Goal: Book appointment/travel/reservation

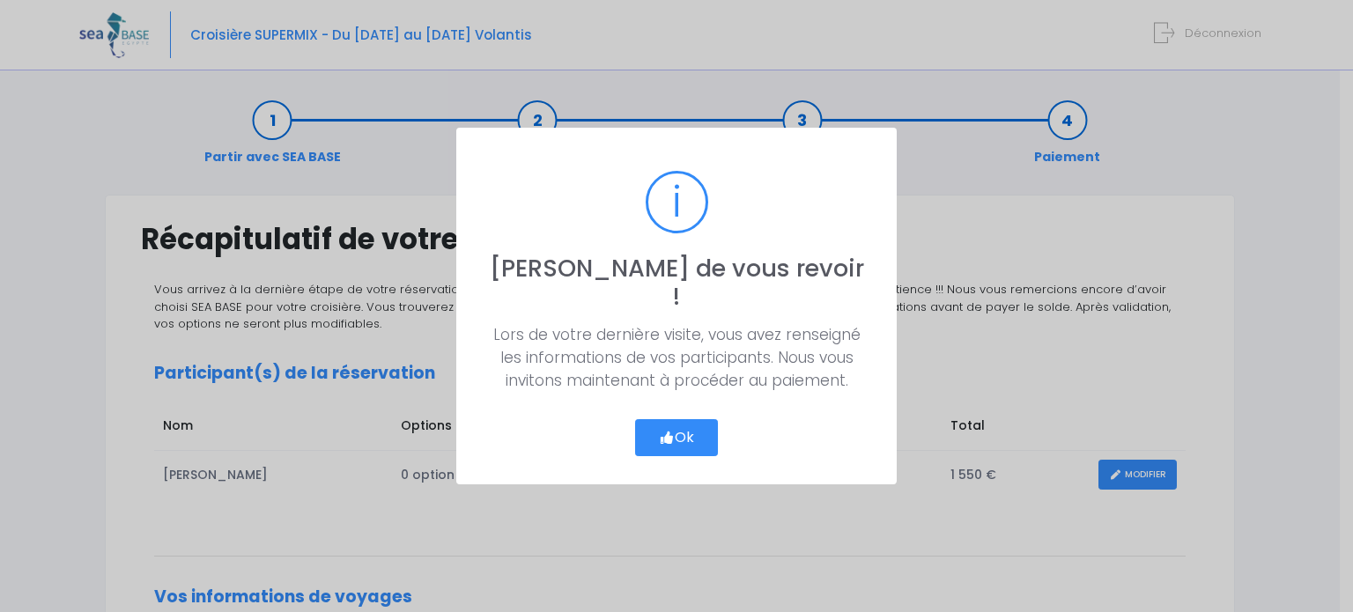
click at [676, 419] on button "Ok" at bounding box center [676, 437] width 83 height 37
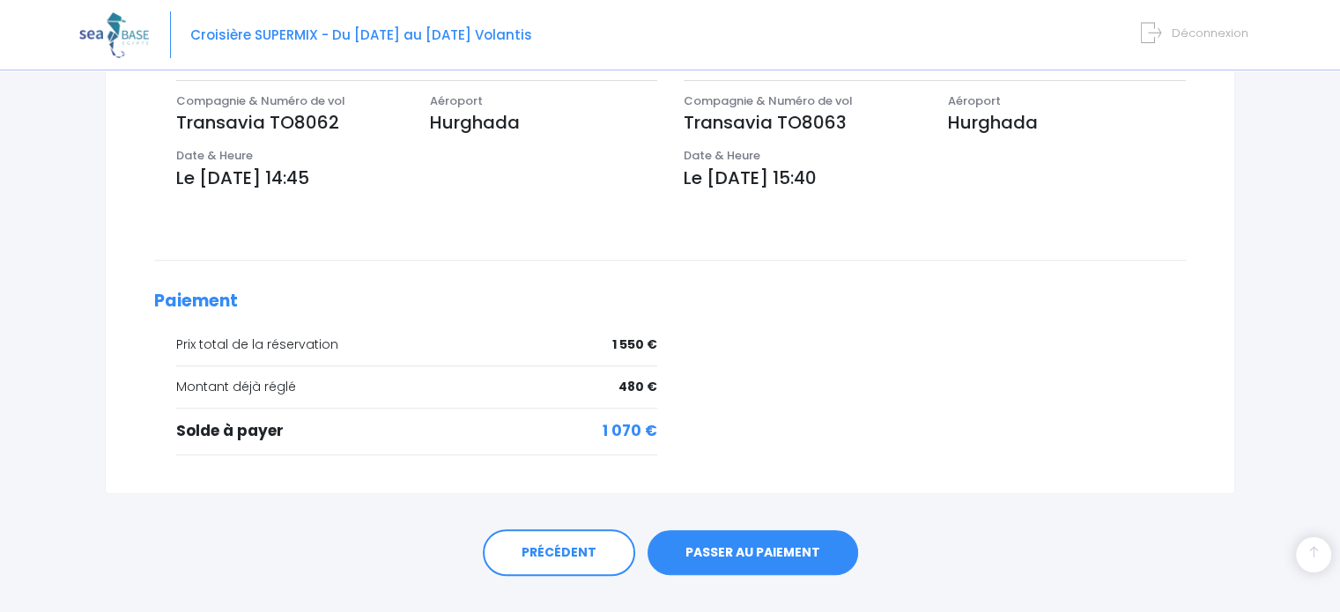
scroll to position [624, 0]
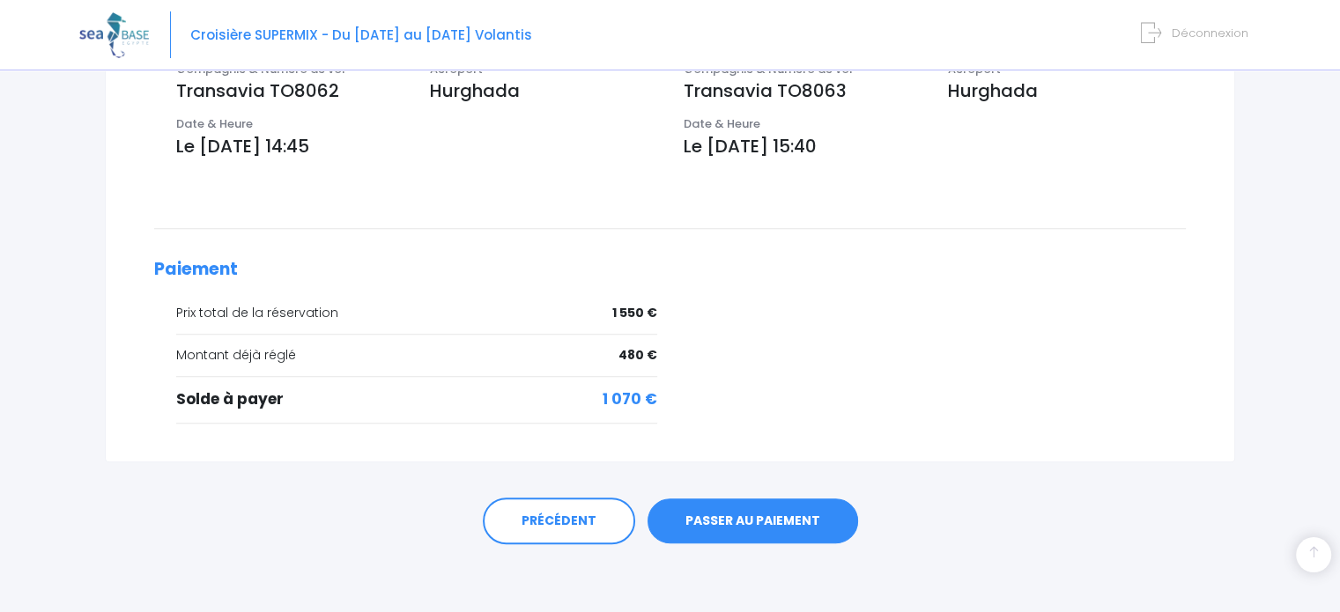
click at [737, 527] on link "PASSER AU PAIEMENT" at bounding box center [753, 522] width 211 height 46
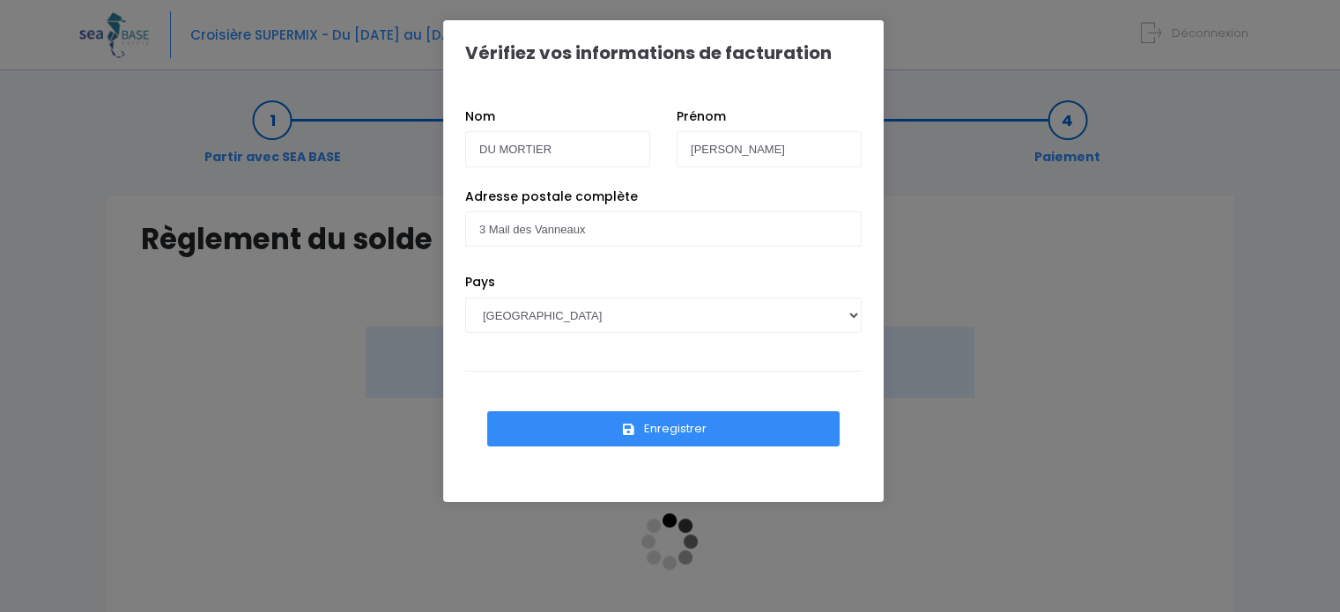
click at [685, 426] on button "Enregistrer" at bounding box center [663, 428] width 352 height 35
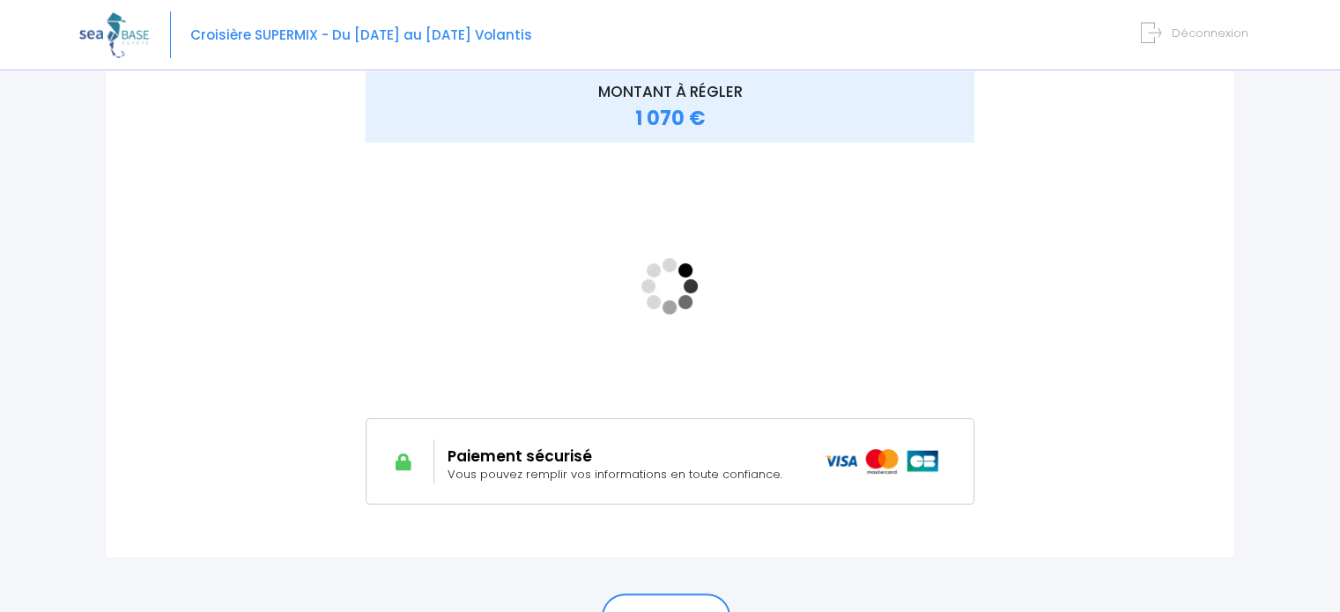
scroll to position [257, 0]
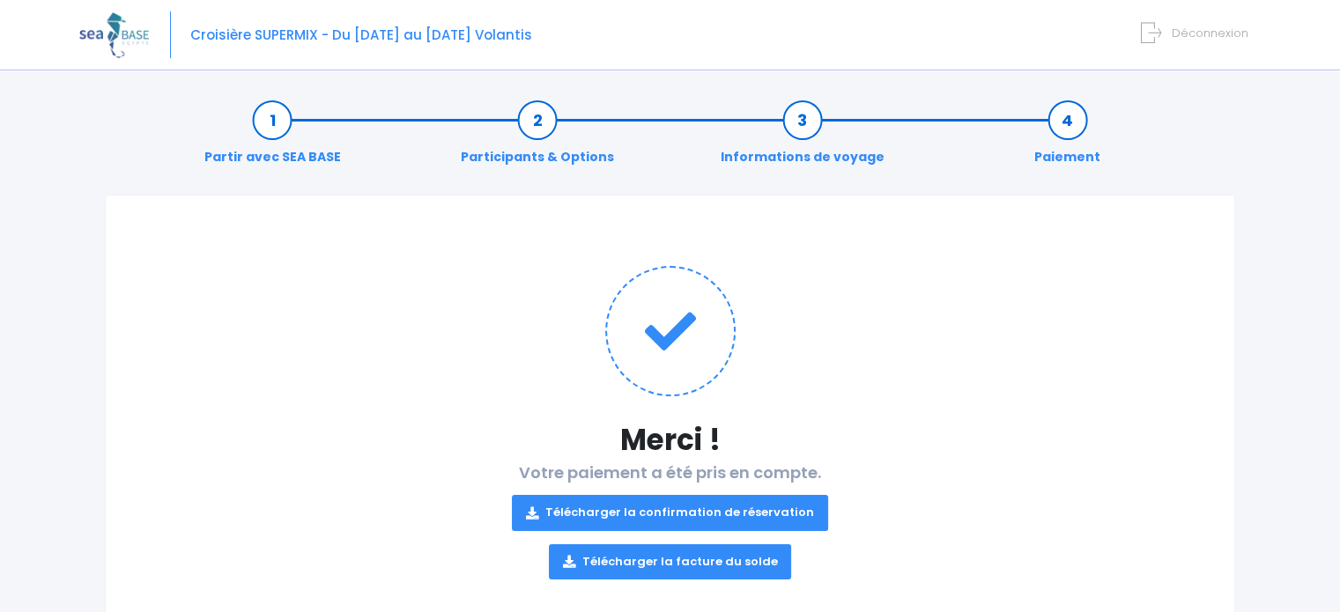
scroll to position [48, 0]
